Goal: Information Seeking & Learning: Learn about a topic

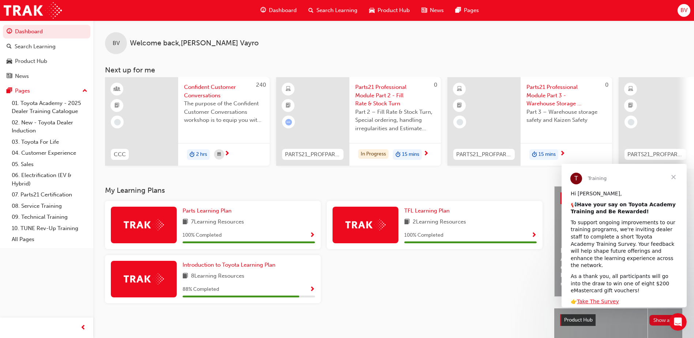
click at [684, 11] on span "BV" at bounding box center [684, 10] width 7 height 8
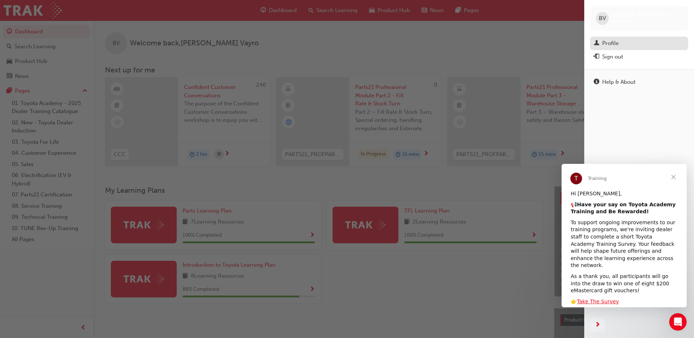
click at [616, 42] on div "Profile" at bounding box center [611, 43] width 16 height 8
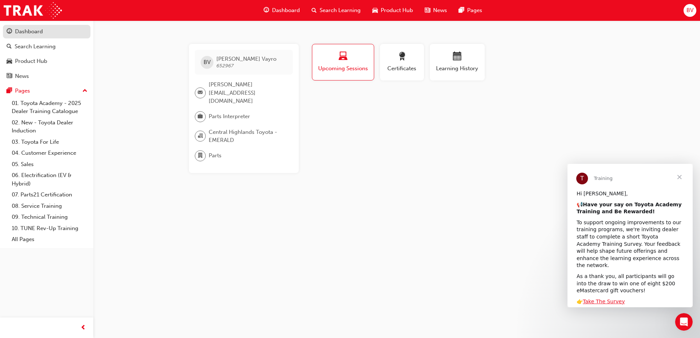
click at [33, 31] on div "Dashboard" at bounding box center [29, 31] width 28 height 8
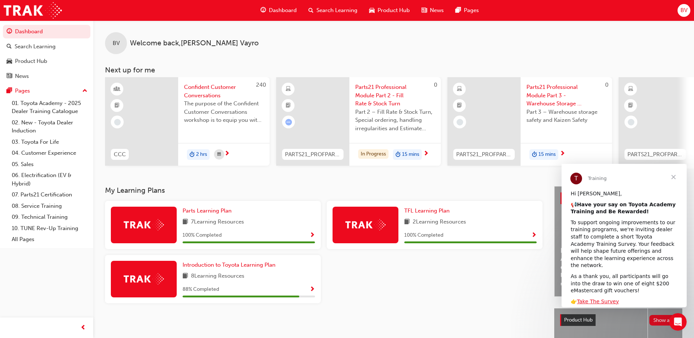
click at [676, 178] on span "Close" at bounding box center [674, 177] width 26 height 26
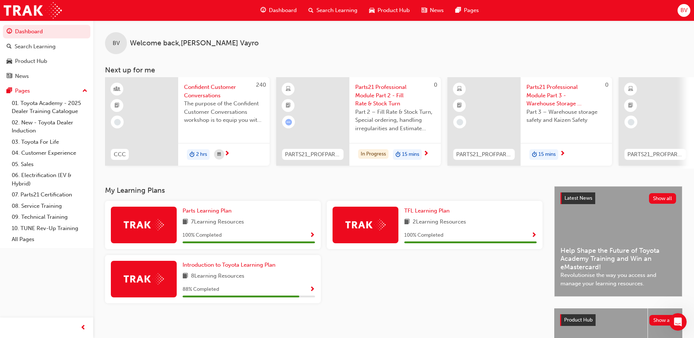
click at [213, 93] on span "Confident Customer Conversations" at bounding box center [224, 91] width 80 height 16
